Goal: Check status

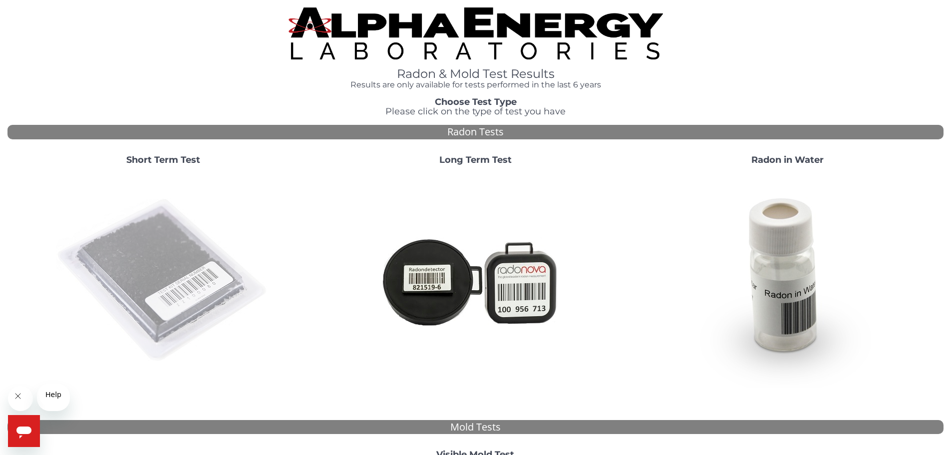
click at [156, 292] on img at bounding box center [163, 280] width 215 height 215
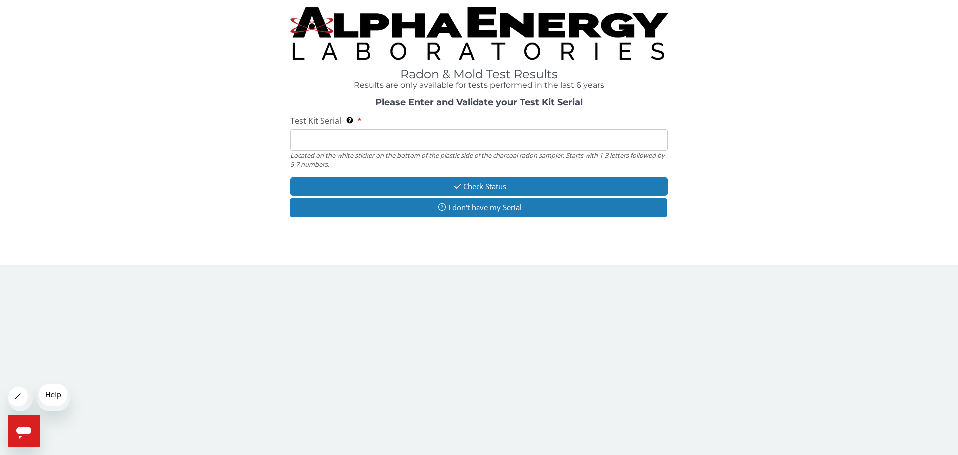
click at [309, 151] on input "Test Kit Serial Located on the white sticker on the bottom of the plastic side …" at bounding box center [478, 139] width 377 height 21
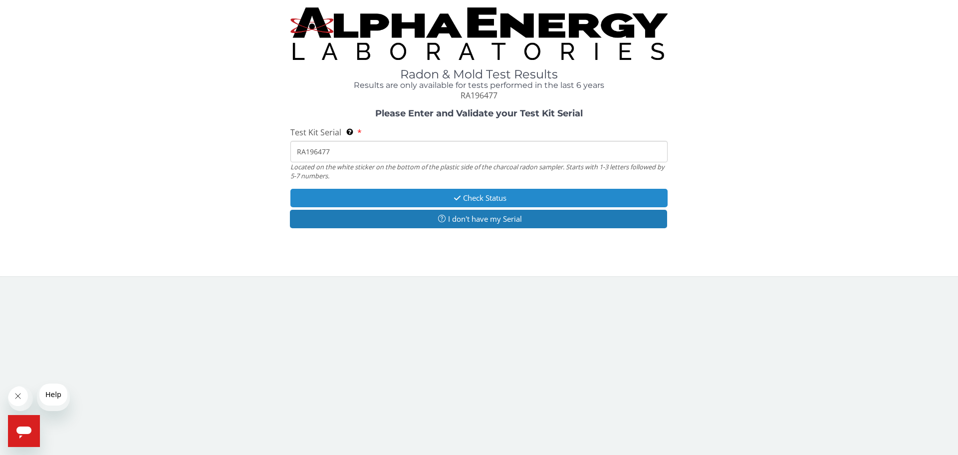
type input "RA196477"
click at [392, 207] on button "Check Status" at bounding box center [478, 198] width 377 height 18
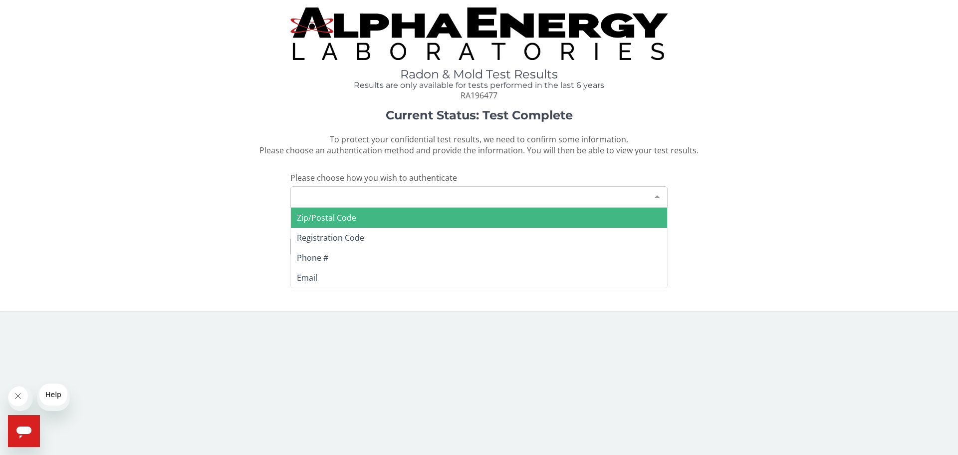
click at [575, 208] on div "Please make a selection" at bounding box center [478, 196] width 377 height 21
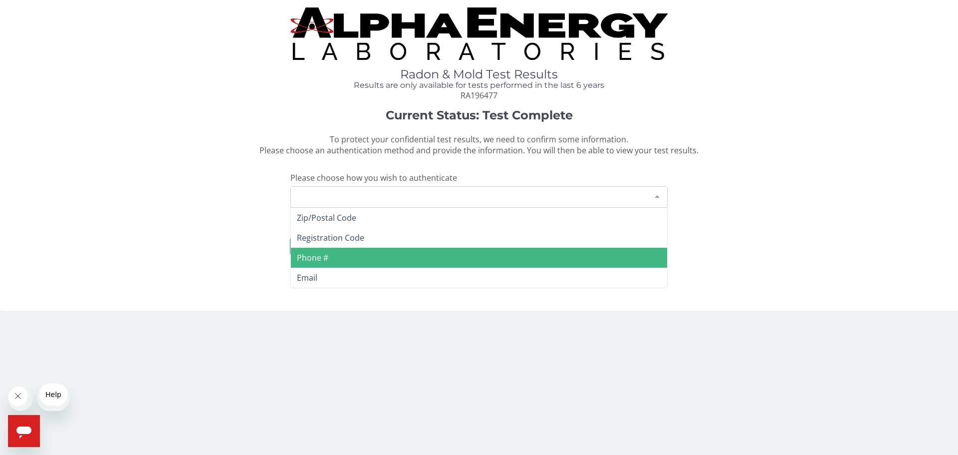
click at [361, 267] on span "Phone #" at bounding box center [479, 258] width 376 height 20
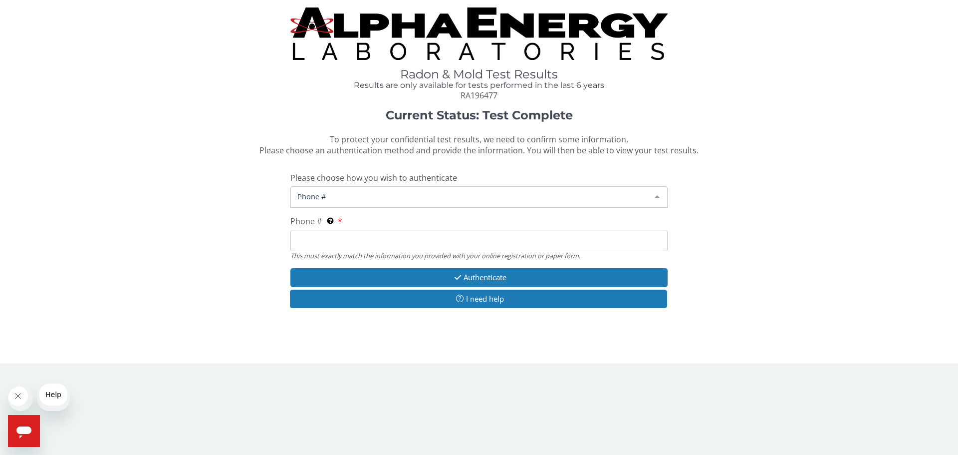
click at [299, 202] on span "Phone #" at bounding box center [471, 196] width 352 height 11
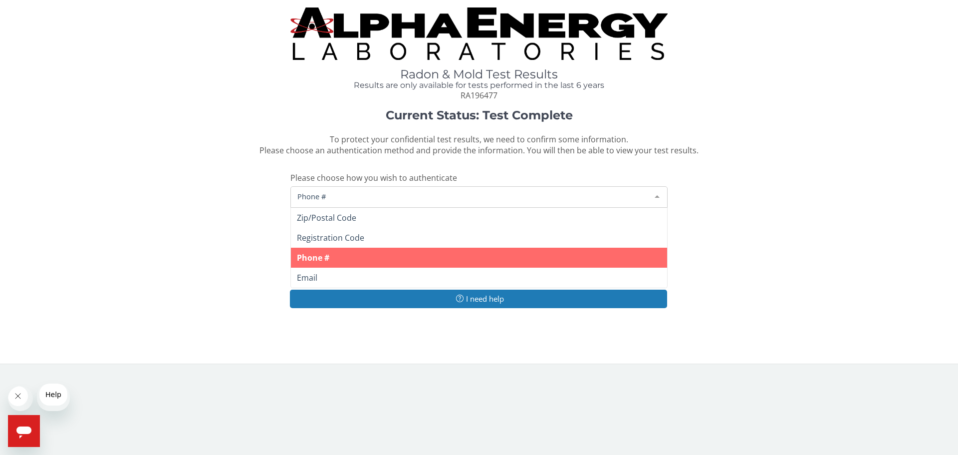
click at [339, 267] on span "Phone #" at bounding box center [479, 258] width 376 height 20
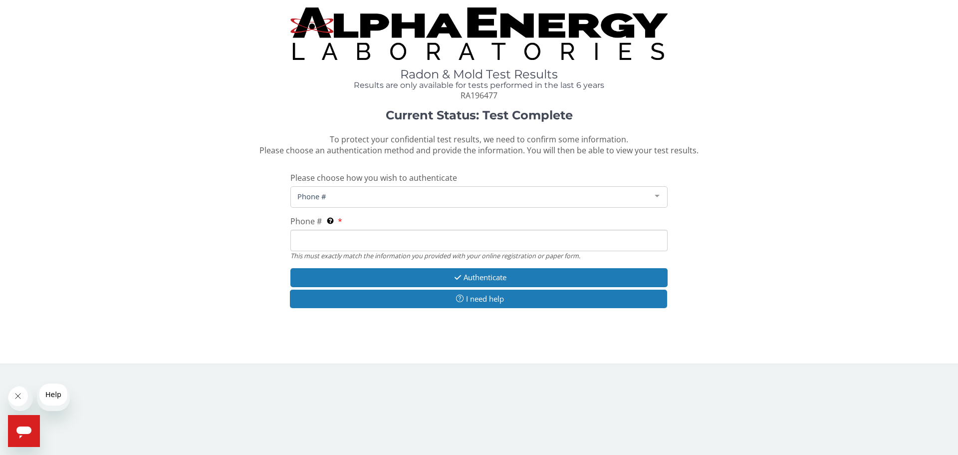
click at [314, 251] on input "Phone # This must exactly match the information you provided with your online r…" at bounding box center [478, 240] width 377 height 21
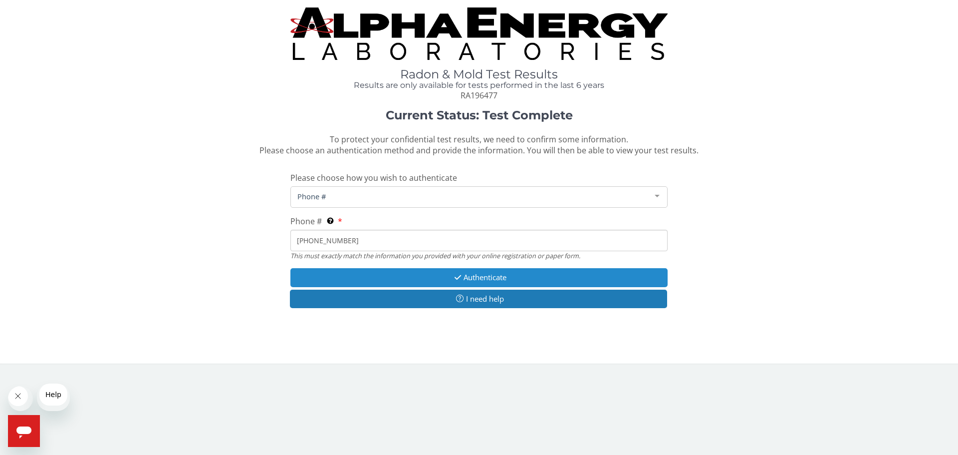
type input "[PHONE_NUMBER]"
click at [479, 286] on button "Authenticate" at bounding box center [478, 277] width 377 height 18
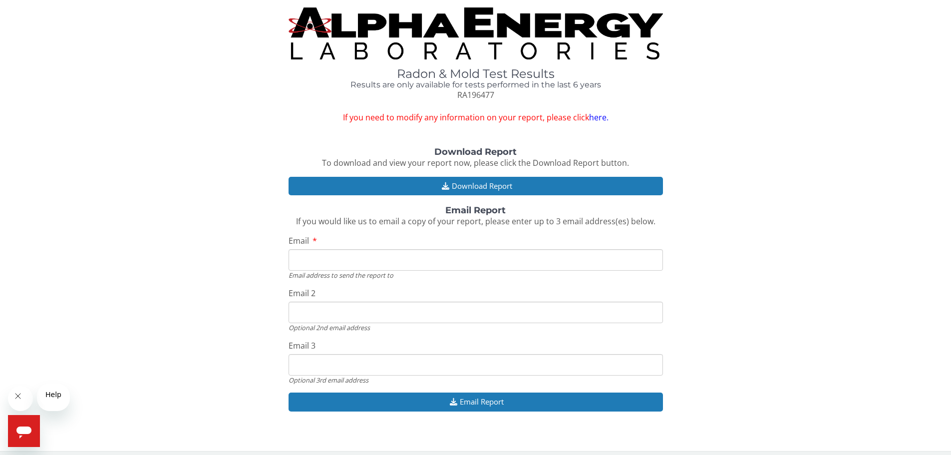
click at [316, 270] on input "Email" at bounding box center [475, 259] width 374 height 21
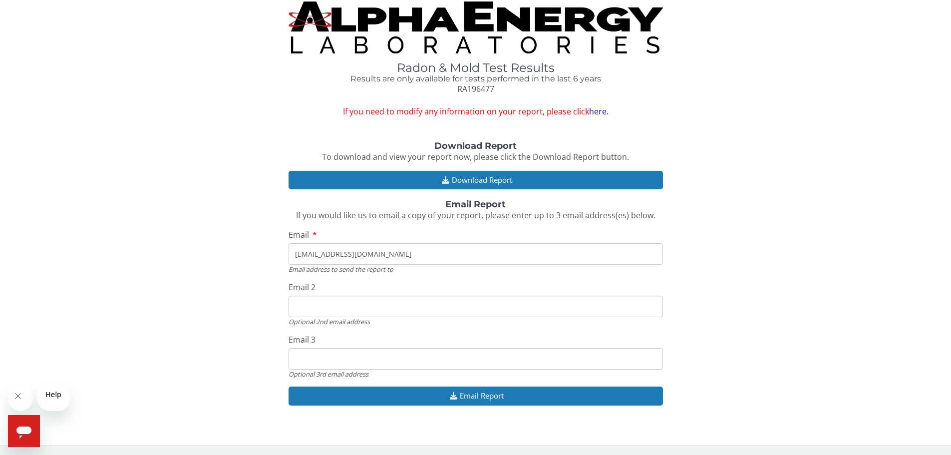
scroll to position [95, 0]
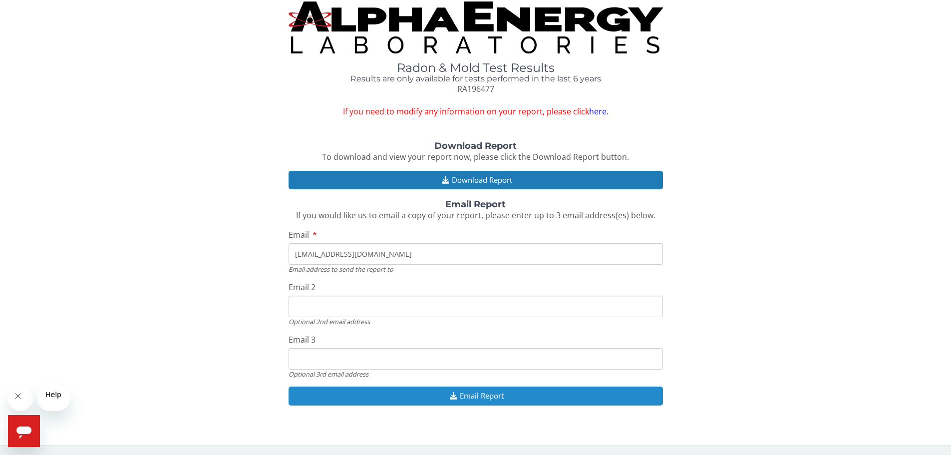
type input "[EMAIL_ADDRESS][DOMAIN_NAME]"
click at [424, 390] on button "Email Report" at bounding box center [475, 395] width 374 height 18
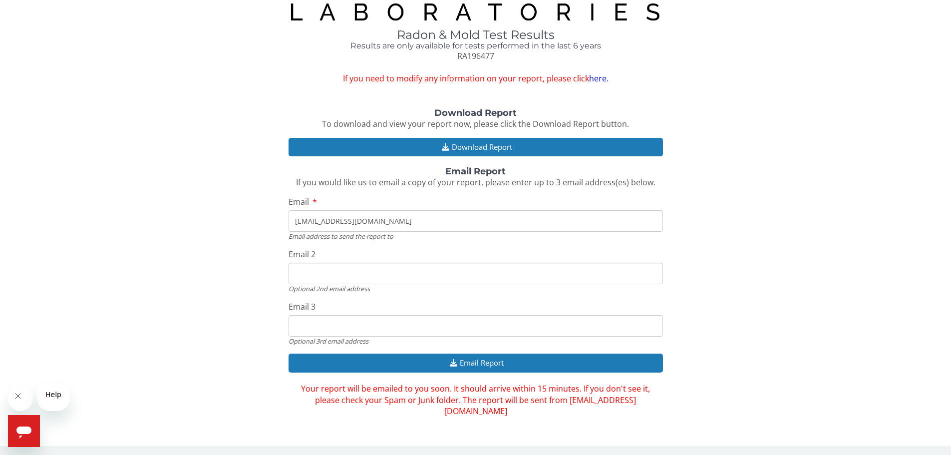
scroll to position [0, 0]
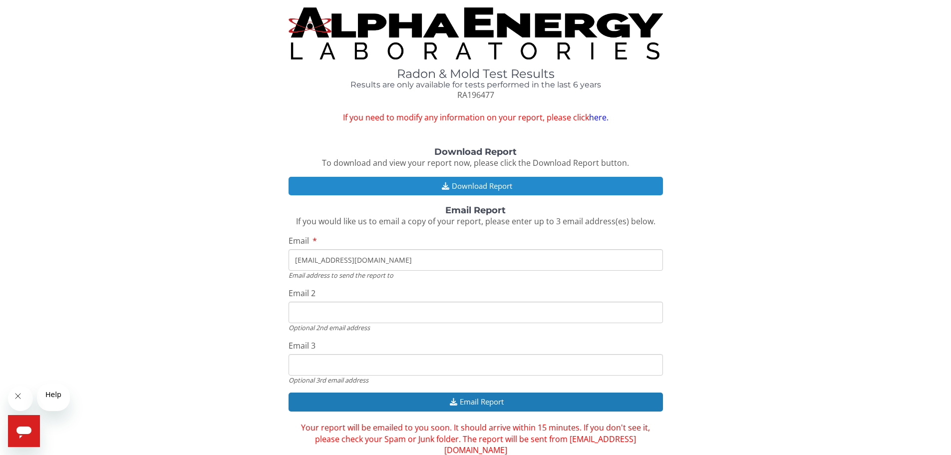
click at [490, 195] on button "Download Report" at bounding box center [475, 186] width 374 height 18
